Goal: Task Accomplishment & Management: Complete application form

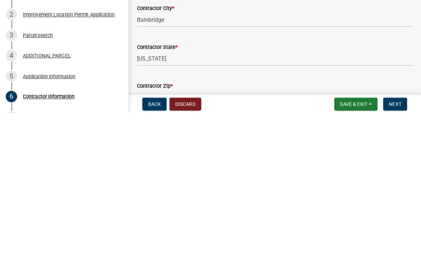
scroll to position [124, 0]
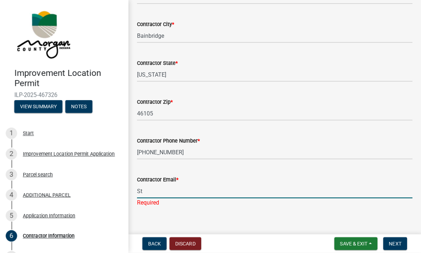
type input "S"
click at [198, 186] on input "Contractor Email *" at bounding box center [274, 191] width 275 height 15
type input "C"
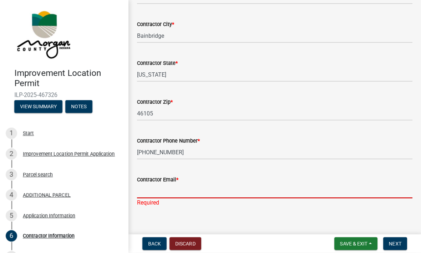
type input "C"
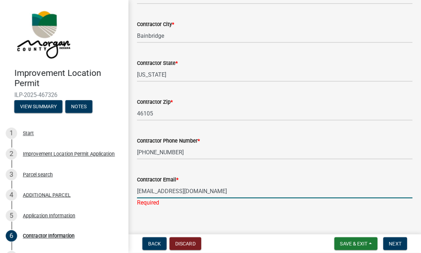
type input "[EMAIL_ADDRESS][DOMAIN_NAME]"
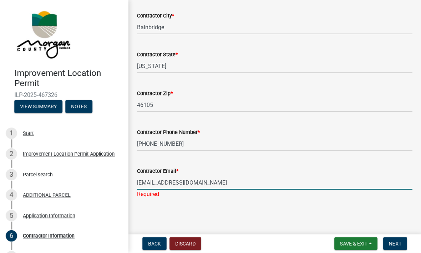
scroll to position [132, 0]
click at [396, 242] on span "Next" at bounding box center [395, 244] width 12 height 6
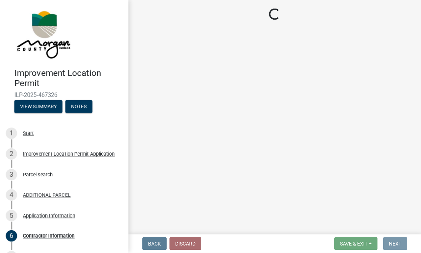
scroll to position [0, 0]
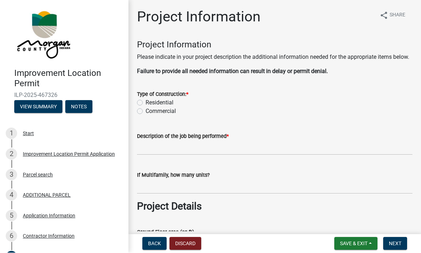
click at [145, 107] on label "Residential" at bounding box center [159, 103] width 28 height 9
click at [145, 103] on input "Residential" at bounding box center [147, 101] width 5 height 5
radio input "true"
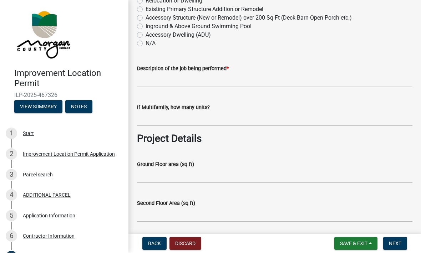
scroll to position [193, 0]
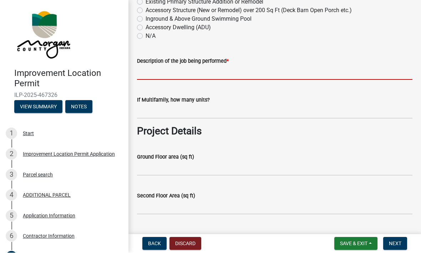
click at [218, 76] on input "Description of the job being performed *" at bounding box center [274, 73] width 275 height 15
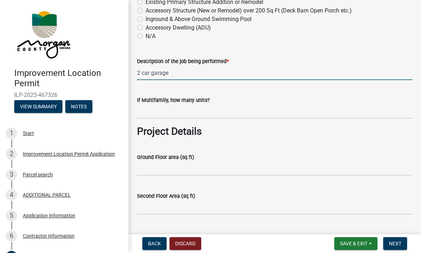
type input "2 car garage"
click at [242, 119] on input "text" at bounding box center [274, 111] width 275 height 15
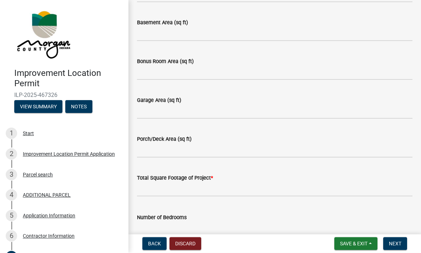
scroll to position [407, 0]
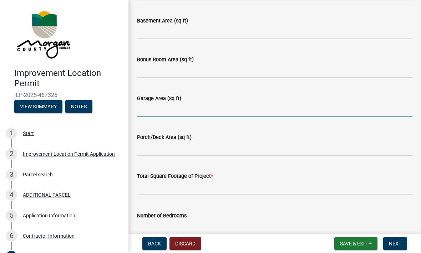
click at [229, 117] on input "Garage Area (sq ft)" at bounding box center [274, 110] width 275 height 15
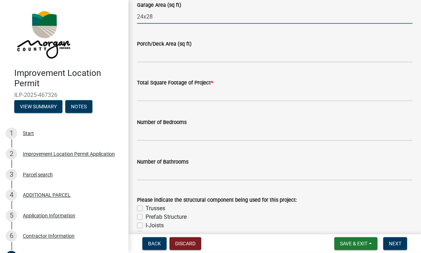
scroll to position [502, 0]
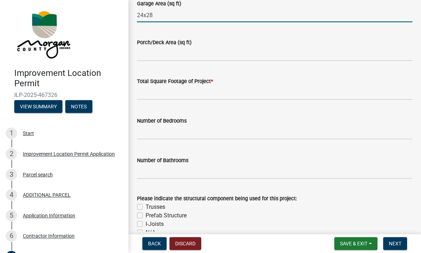
type input "24x28"
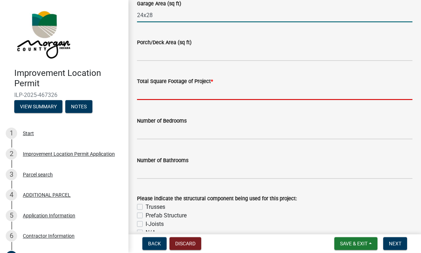
click at [229, 98] on input "text" at bounding box center [274, 93] width 275 height 15
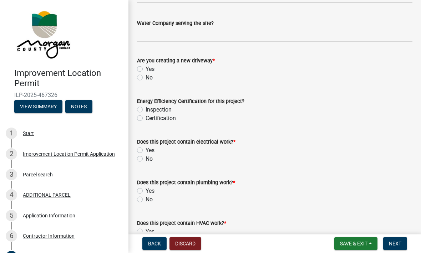
scroll to position [816, 0]
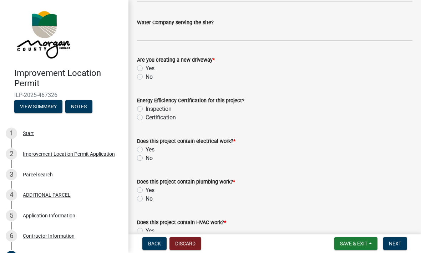
type input "24x28"
click at [145, 81] on label "No" at bounding box center [148, 77] width 7 height 9
click at [145, 77] on input "No" at bounding box center [147, 75] width 5 height 5
radio input "true"
type input "2428"
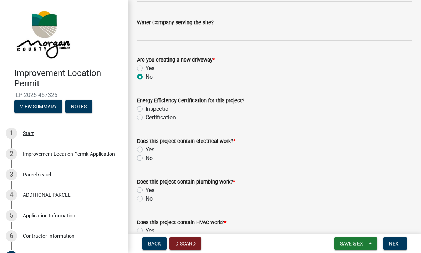
radio input "true"
click at [145, 113] on label "Inspection" at bounding box center [158, 109] width 26 height 9
click at [145, 109] on input "Inspection" at bounding box center [147, 107] width 5 height 5
radio input "true"
click at [144, 154] on div "Yes" at bounding box center [274, 149] width 275 height 9
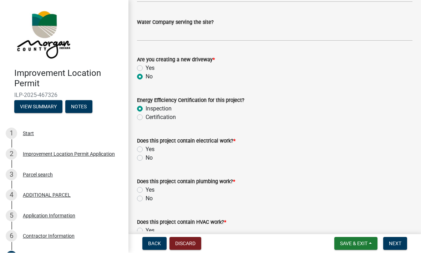
click at [145, 154] on label "Yes" at bounding box center [149, 149] width 9 height 9
click at [145, 150] on input "Yes" at bounding box center [147, 147] width 5 height 5
radio input "true"
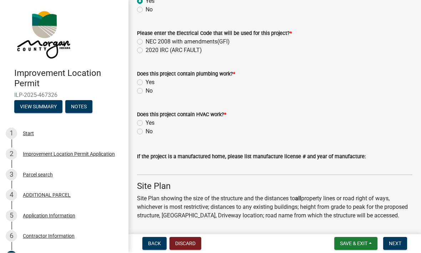
scroll to position [964, 0]
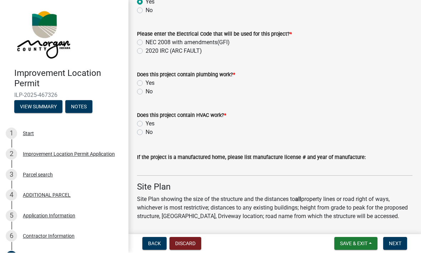
click at [145, 96] on label "No" at bounding box center [148, 92] width 7 height 9
click at [145, 92] on input "No" at bounding box center [147, 90] width 5 height 5
radio input "true"
click at [145, 137] on label "No" at bounding box center [148, 132] width 7 height 9
click at [145, 133] on input "No" at bounding box center [147, 130] width 5 height 5
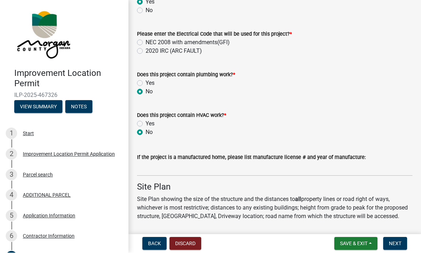
radio input "true"
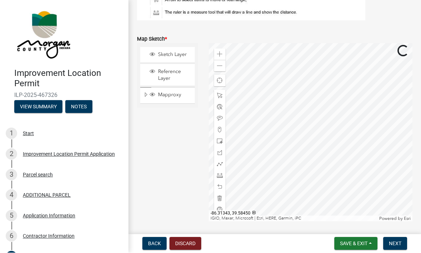
scroll to position [1259, 0]
click at [173, 58] on span "Sketch Layer" at bounding box center [174, 55] width 36 height 6
click at [220, 99] on span at bounding box center [220, 96] width 6 height 6
click at [220, 113] on div at bounding box center [219, 107] width 11 height 11
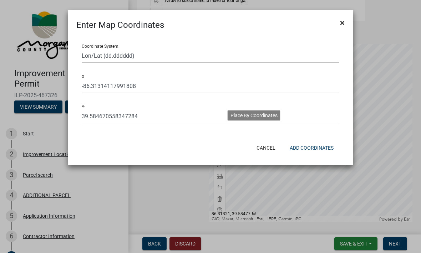
click at [344, 25] on span "×" at bounding box center [342, 23] width 5 height 10
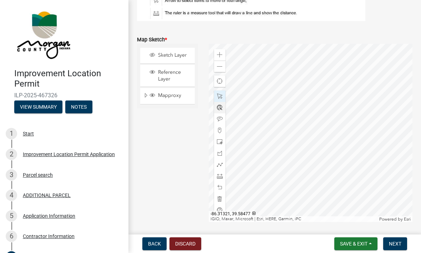
click at [220, 111] on span at bounding box center [220, 108] width 6 height 6
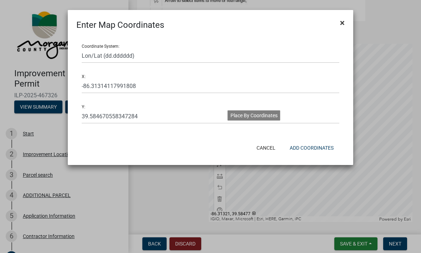
click at [342, 24] on span "×" at bounding box center [342, 23] width 5 height 10
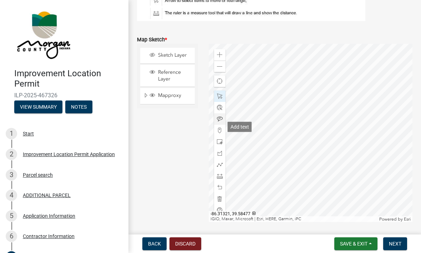
click at [221, 122] on span at bounding box center [220, 119] width 6 height 6
click at [220, 136] on div at bounding box center [219, 130] width 11 height 11
click at [221, 145] on span at bounding box center [220, 142] width 6 height 6
click at [250, 151] on div "Draw a rectangle" at bounding box center [249, 150] width 43 height 10
click at [219, 156] on span at bounding box center [220, 153] width 6 height 6
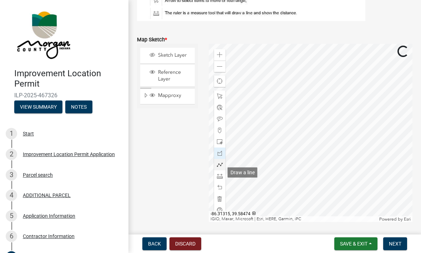
click at [223, 170] on div at bounding box center [219, 164] width 11 height 11
click at [220, 179] on span at bounding box center [220, 176] width 6 height 6
click at [221, 190] on span at bounding box center [220, 188] width 6 height 6
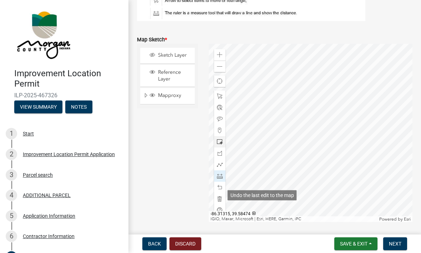
click at [221, 145] on span at bounding box center [220, 142] width 6 height 6
click at [249, 153] on div "Draw a rectangle" at bounding box center [249, 150] width 43 height 10
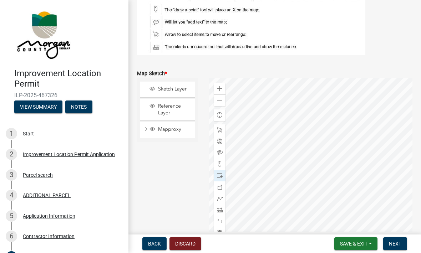
scroll to position [1226, 0]
click at [221, 133] on span at bounding box center [220, 130] width 6 height 6
click at [218, 144] on span at bounding box center [220, 141] width 6 height 6
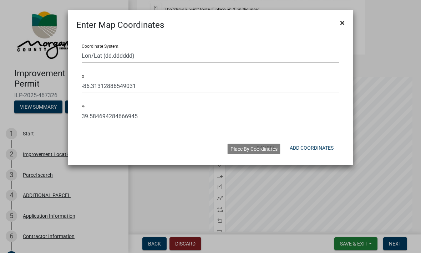
click at [343, 27] on span "×" at bounding box center [342, 23] width 5 height 10
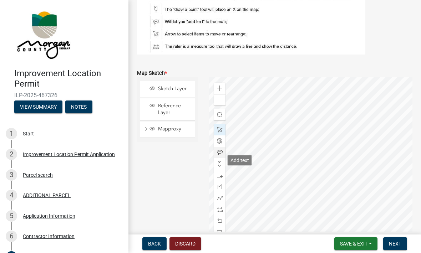
click at [220, 155] on span at bounding box center [220, 153] width 6 height 6
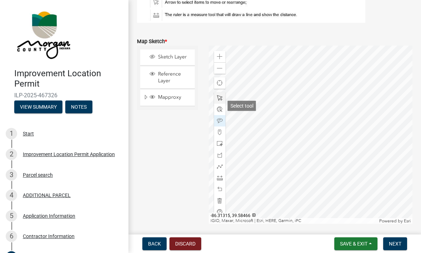
click at [220, 101] on span at bounding box center [220, 98] width 6 height 6
click at [243, 106] on div "Select tool" at bounding box center [242, 106] width 29 height 10
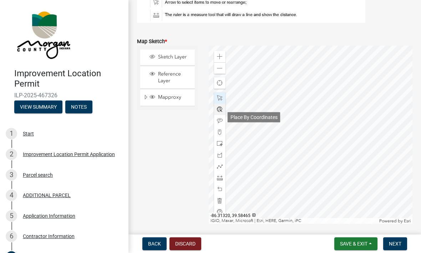
click at [220, 112] on span at bounding box center [220, 110] width 6 height 6
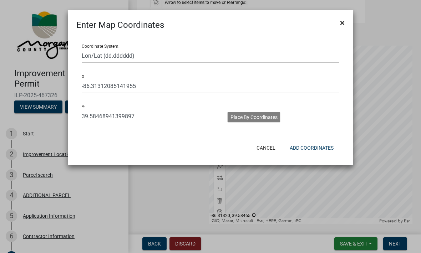
click at [346, 19] on button "×" at bounding box center [342, 23] width 16 height 20
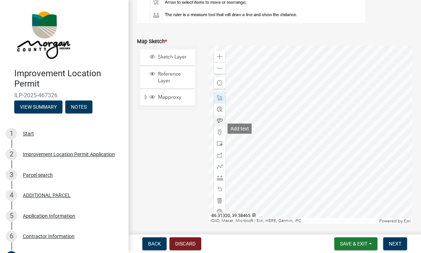
click at [221, 124] on span at bounding box center [220, 121] width 6 height 6
click at [221, 138] on div at bounding box center [219, 132] width 11 height 11
click at [242, 140] on div "Draw a point" at bounding box center [245, 140] width 34 height 10
click at [220, 147] on span at bounding box center [220, 144] width 6 height 6
click at [220, 158] on span at bounding box center [220, 155] width 6 height 6
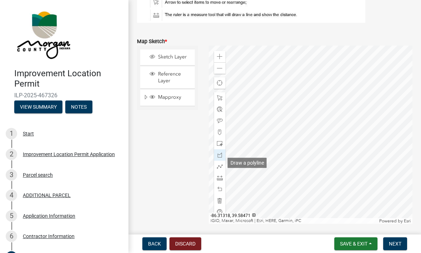
click at [255, 165] on div "Draw a polyline" at bounding box center [247, 163] width 39 height 10
click at [395, 248] on button "Next" at bounding box center [395, 243] width 24 height 13
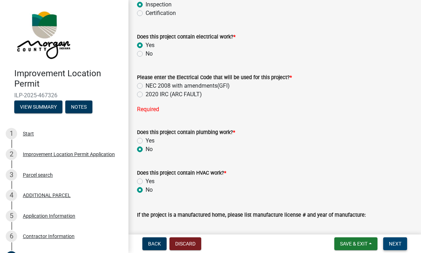
scroll to position [957, 0]
click at [145, 91] on label "NEC 2008 with amendments(GFI)" at bounding box center [187, 86] width 84 height 9
click at [145, 87] on input "NEC 2008 with amendments(GFI)" at bounding box center [147, 84] width 5 height 5
radio input "true"
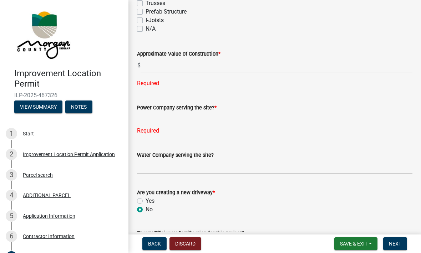
scroll to position [720, 0]
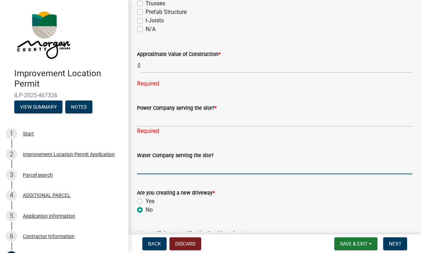
click at [203, 174] on input "Water Company serving the site?" at bounding box center [274, 167] width 275 height 15
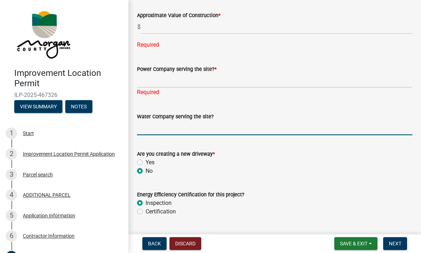
scroll to position [764, 0]
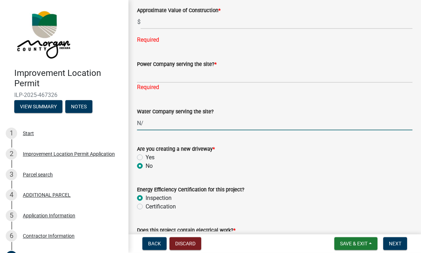
type input "N"
type input "Well"
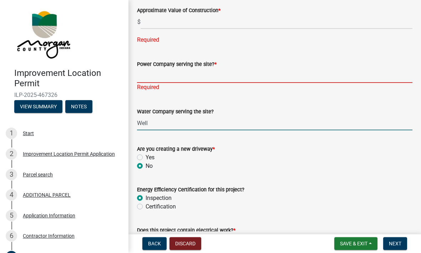
click at [200, 83] on input "Power Company serving the site? *" at bounding box center [274, 75] width 275 height 15
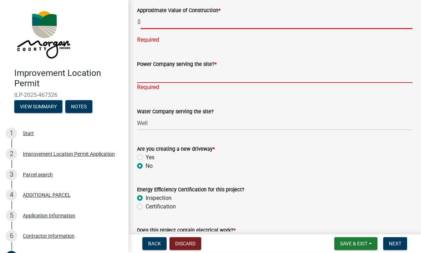
click at [167, 28] on input "text" at bounding box center [276, 22] width 272 height 15
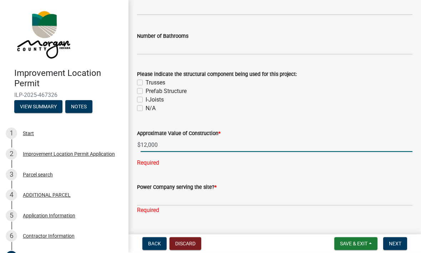
scroll to position [642, 0]
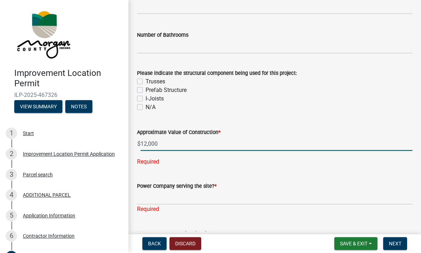
type input "12,000"
click at [145, 86] on label "Trusses" at bounding box center [155, 81] width 20 height 9
click at [145, 82] on input "Trusses" at bounding box center [147, 79] width 5 height 5
checkbox input "true"
checkbox input "false"
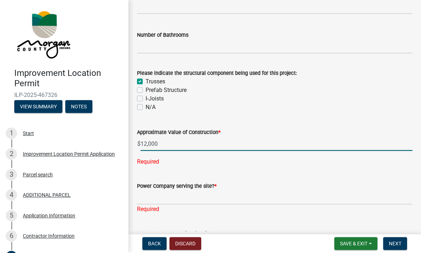
checkbox input "false"
type input "12000"
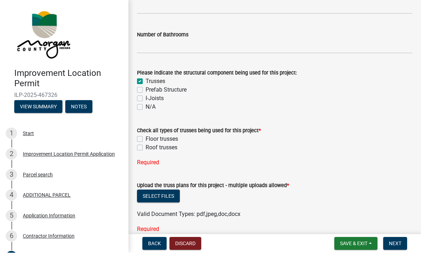
click at [145, 152] on label "Roof trusses" at bounding box center [161, 148] width 32 height 9
click at [145, 148] on input "Roof trusses" at bounding box center [147, 146] width 5 height 5
checkbox input "true"
checkbox input "false"
checkbox input "true"
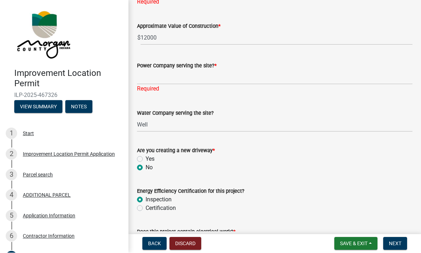
scroll to position [857, 0]
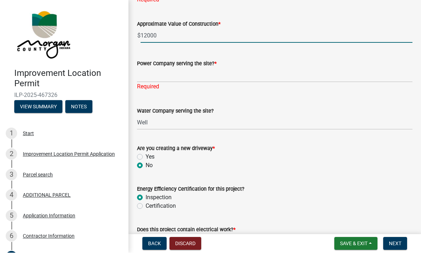
click at [182, 42] on input "12000" at bounding box center [276, 36] width 272 height 15
type input "1"
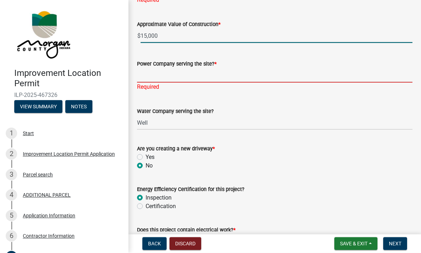
click at [193, 80] on input "Power Company serving the site? *" at bounding box center [274, 75] width 275 height 15
type input "15000"
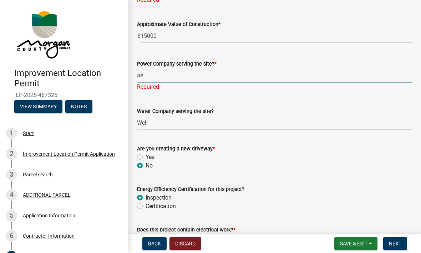
type input "a"
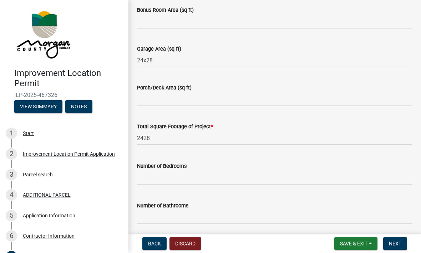
scroll to position [471, 0]
type input "AES"
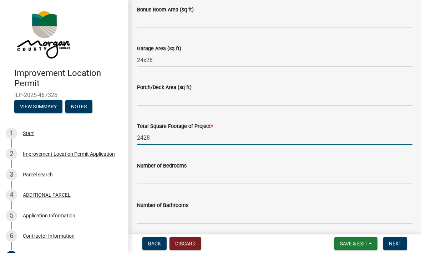
click at [185, 144] on input "2428" at bounding box center [274, 138] width 275 height 15
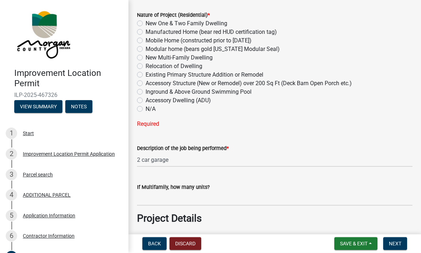
scroll to position [122, 0]
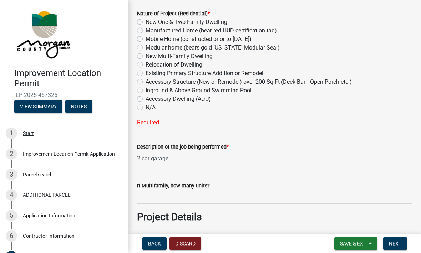
type input "24"
click at [145, 86] on label "Accessory Structure (New or Remodel) over 200 Sq Ft (Deck Barn Open Porch etc.)" at bounding box center [248, 82] width 206 height 9
click at [145, 82] on input "Accessory Structure (New or Remodel) over 200 Sq Ft (Deck Barn Open Porch etc.)" at bounding box center [147, 80] width 5 height 5
radio input "true"
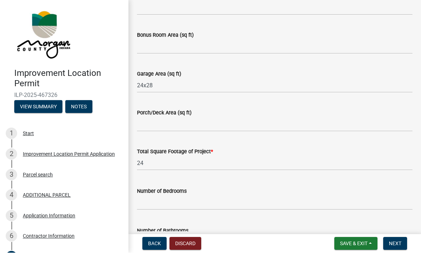
scroll to position [436, 0]
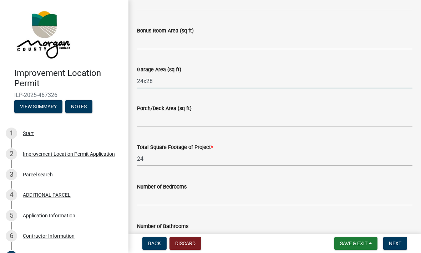
click at [182, 89] on input "24x28" at bounding box center [274, 81] width 275 height 15
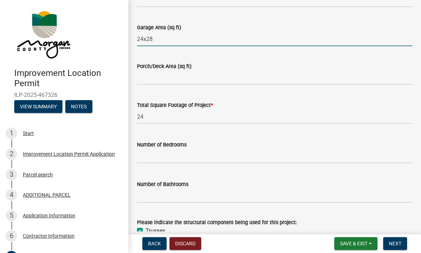
scroll to position [479, 0]
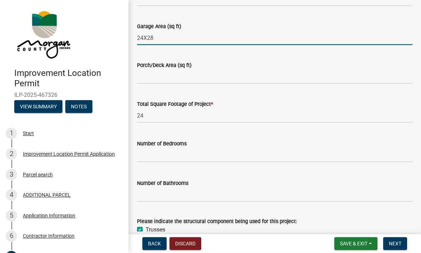
type input "24X28"
click at [174, 123] on input "24" at bounding box center [274, 115] width 275 height 15
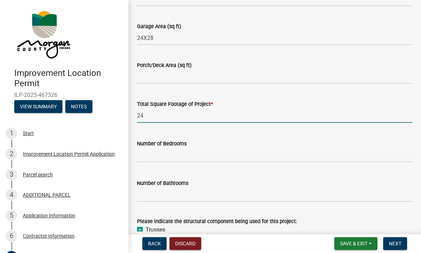
type input "2"
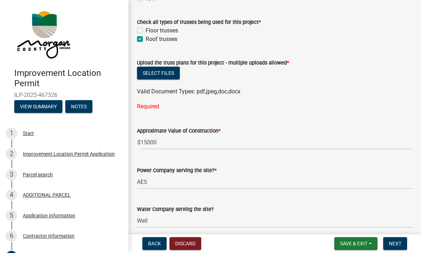
scroll to position [737, 0]
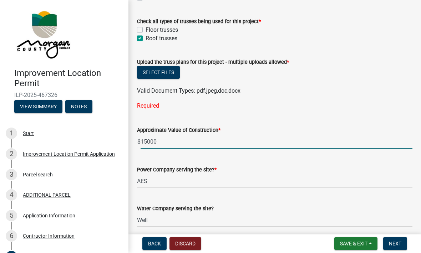
click at [232, 147] on div "Approximate Value of Construction * $ 15000" at bounding box center [274, 132] width 275 height 33
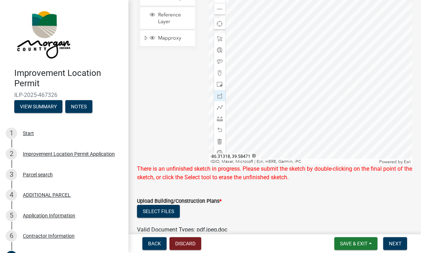
scroll to position [1438, 0]
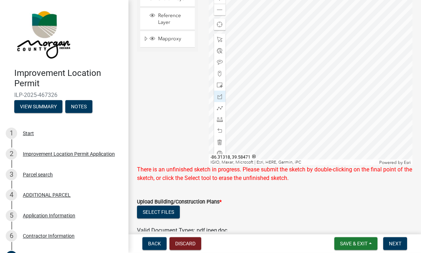
type input "14400"
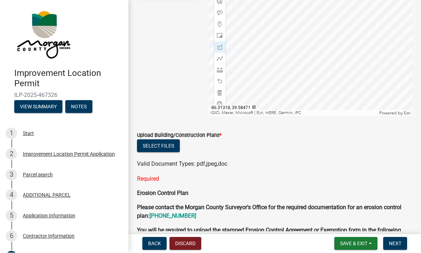
scroll to position [1485, 0]
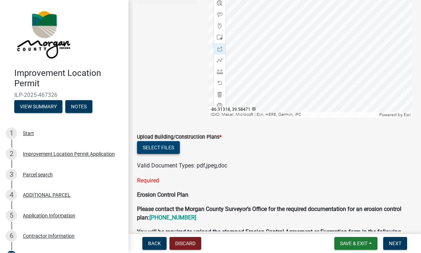
click at [161, 154] on button "Select files" at bounding box center [158, 148] width 43 height 13
